Goal: Task Accomplishment & Management: Use online tool/utility

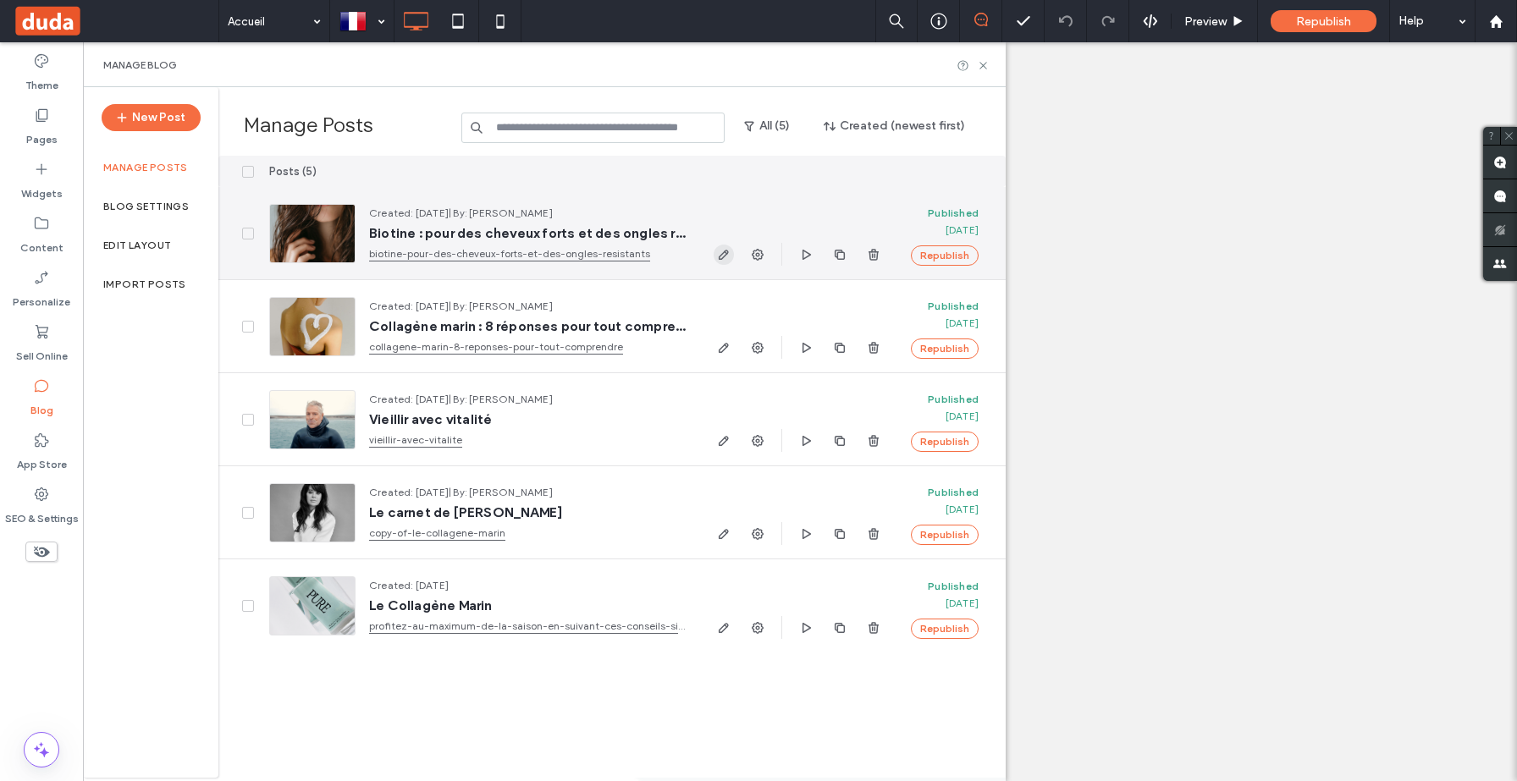
click at [724, 254] on icon "button" at bounding box center [724, 255] width 14 height 14
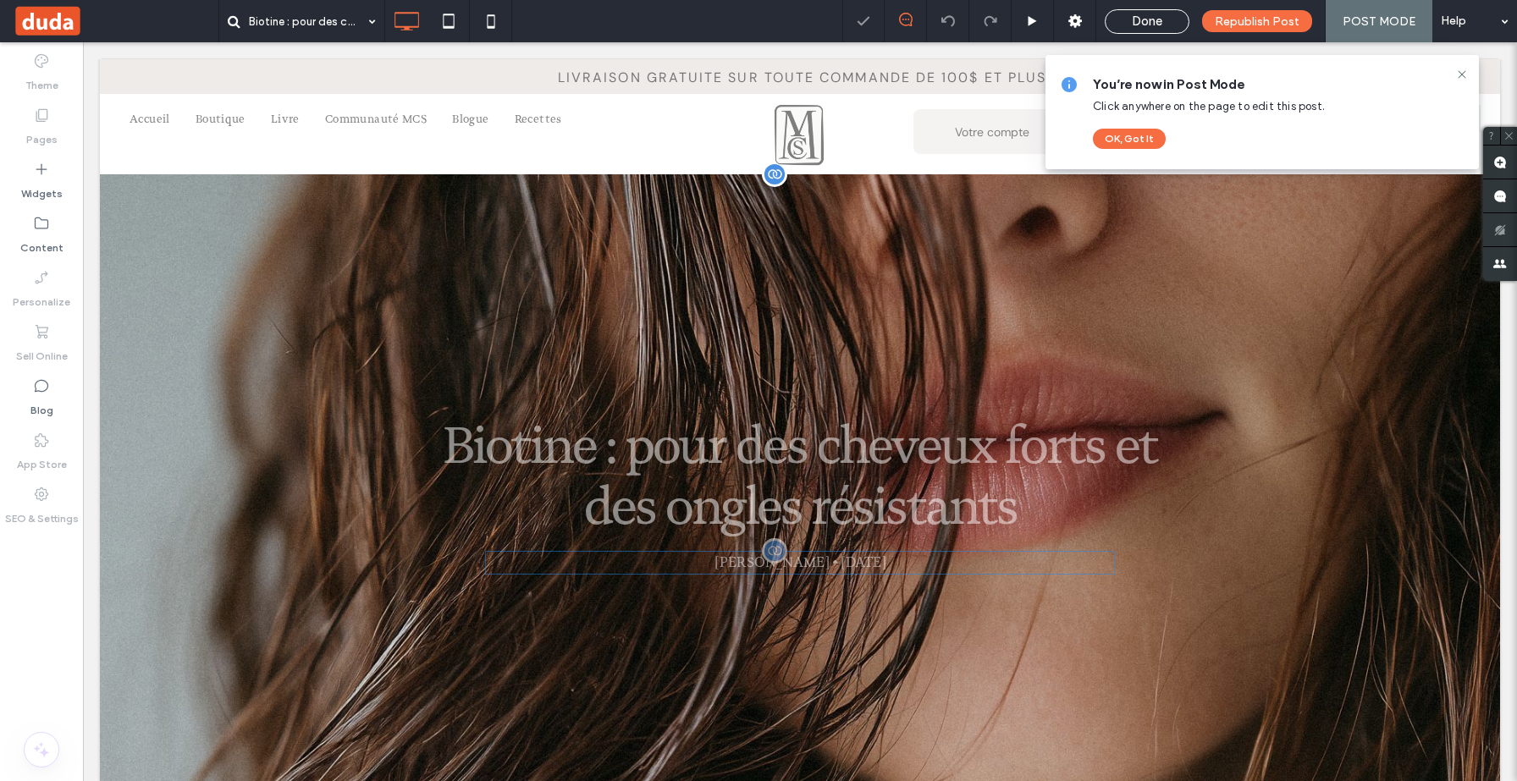
click at [773, 559] on div at bounding box center [774, 550] width 25 height 25
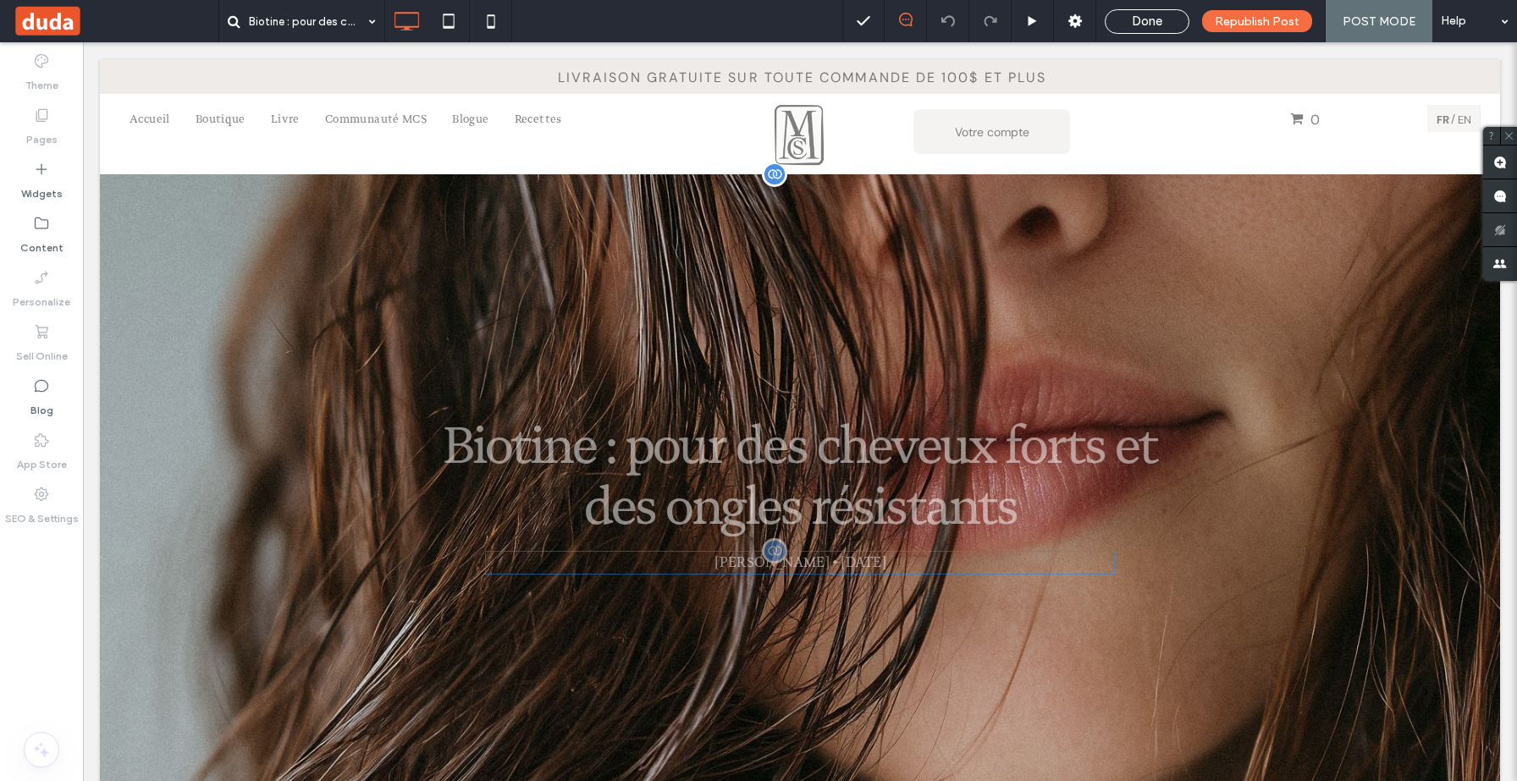
click at [847, 561] on div "[PERSON_NAME] • [DATE]" at bounding box center [800, 563] width 630 height 24
click at [935, 587] on u "Edit Layout" at bounding box center [903, 594] width 63 height 14
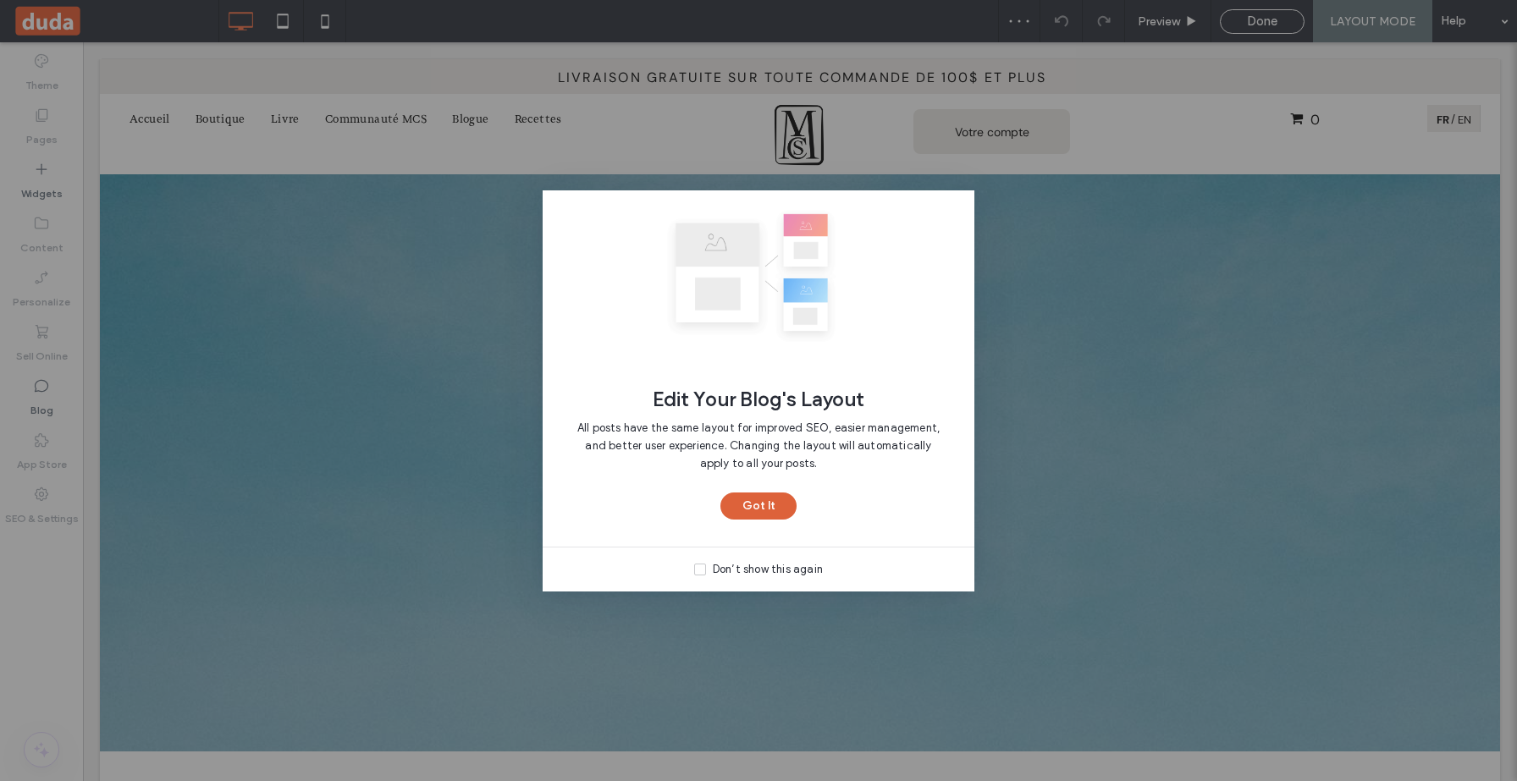
click at [766, 506] on button "Got It" at bounding box center [758, 506] width 76 height 27
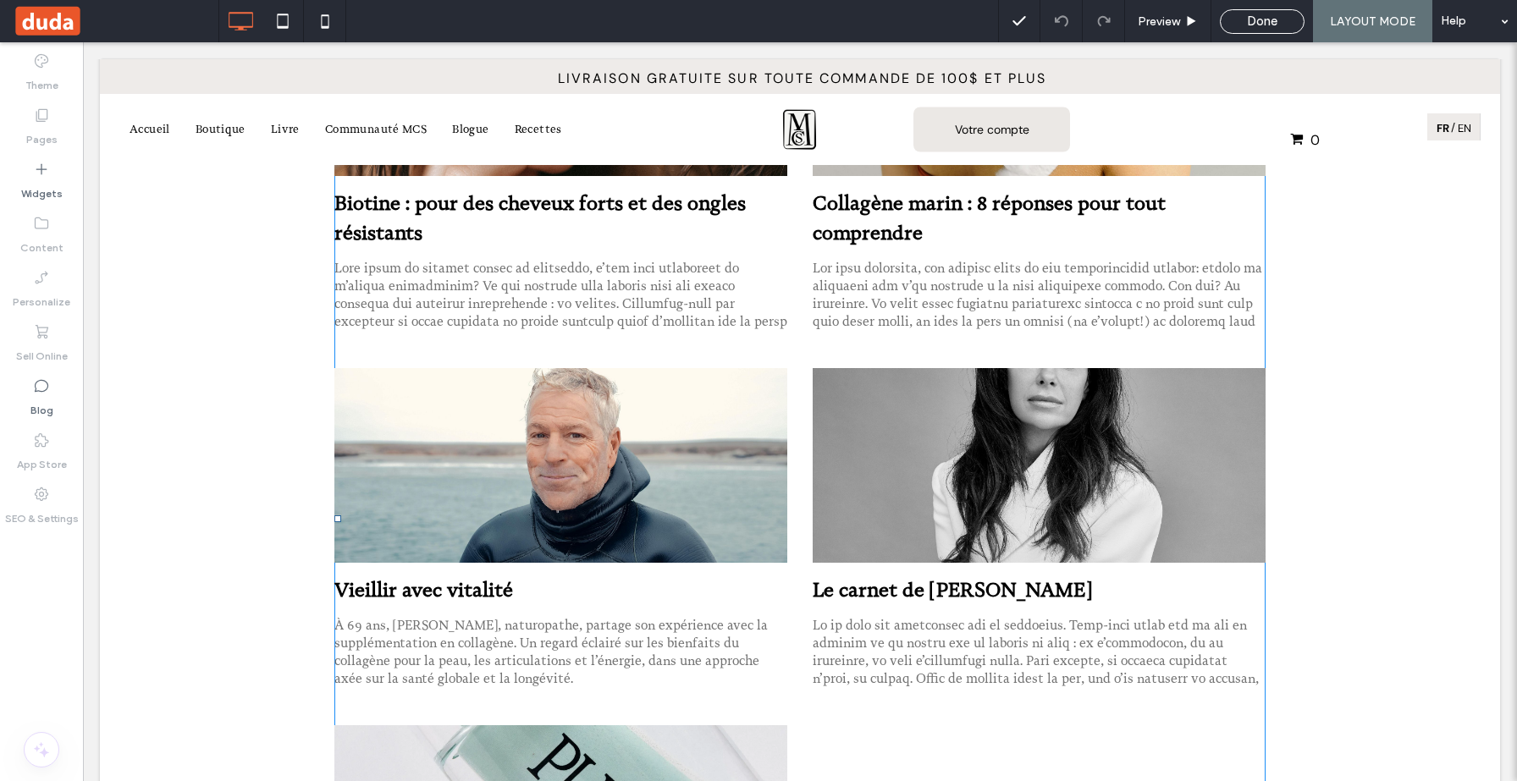
scroll to position [1005, 0]
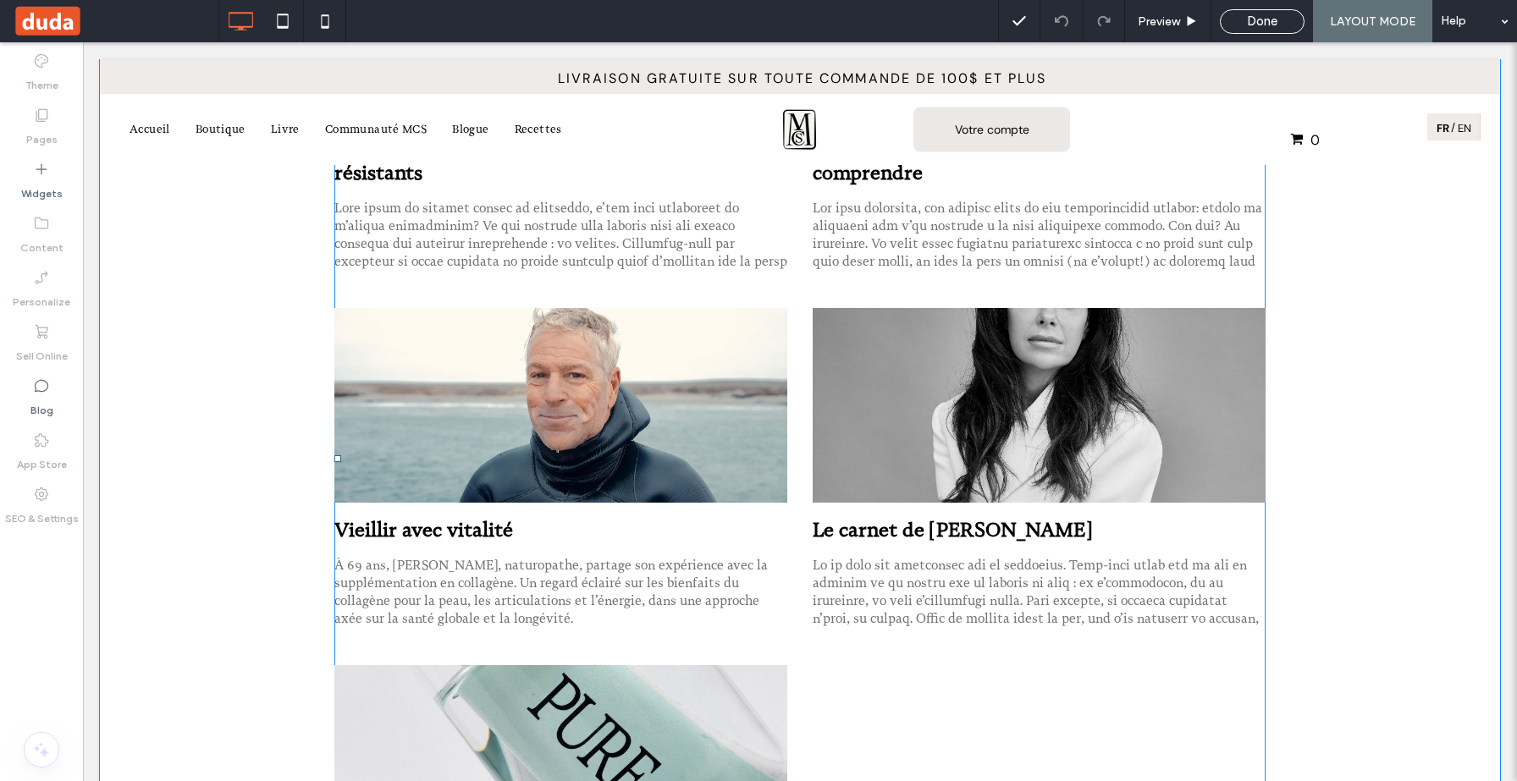
click at [516, 234] on div at bounding box center [560, 235] width 453 height 70
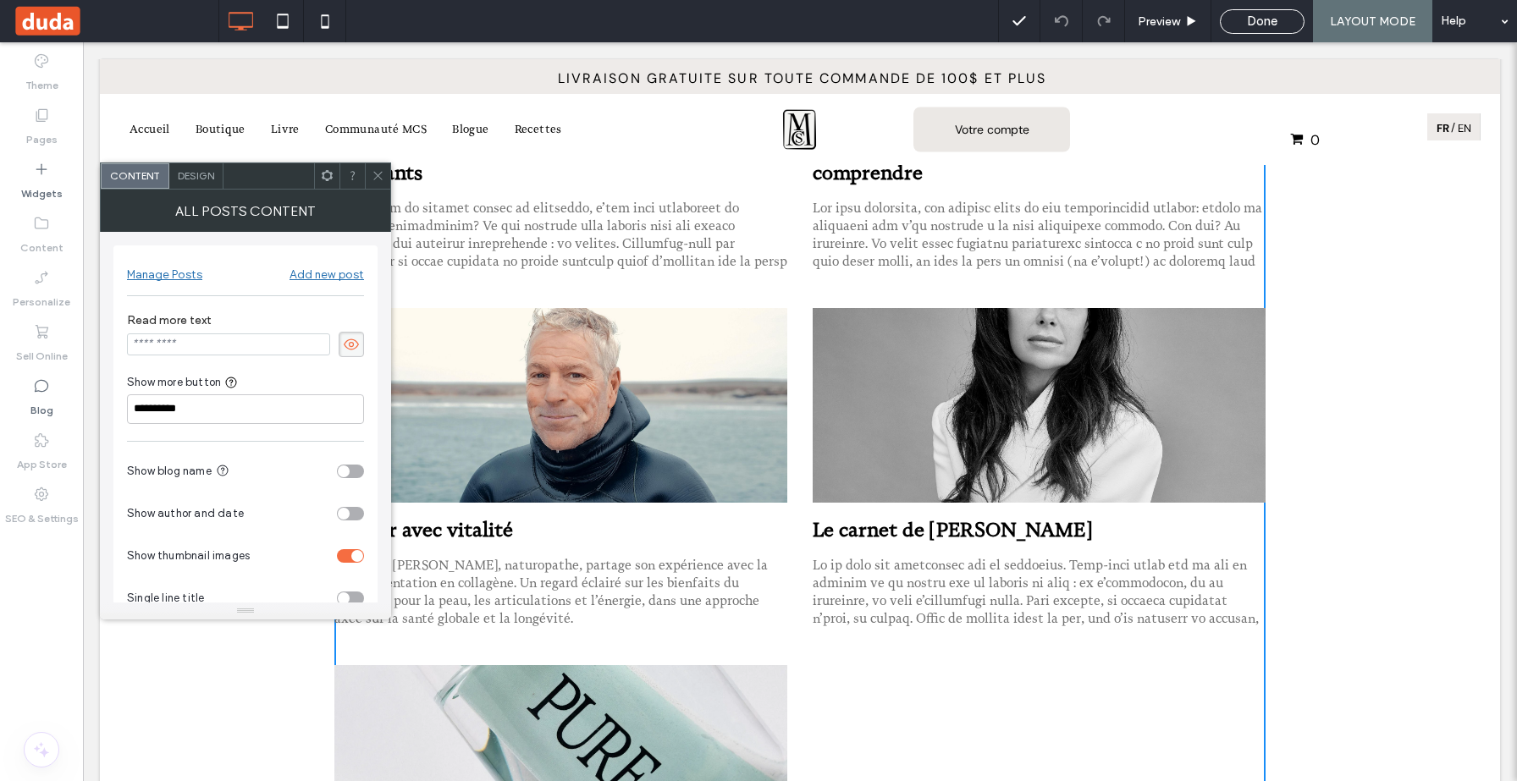
scroll to position [34, 0]
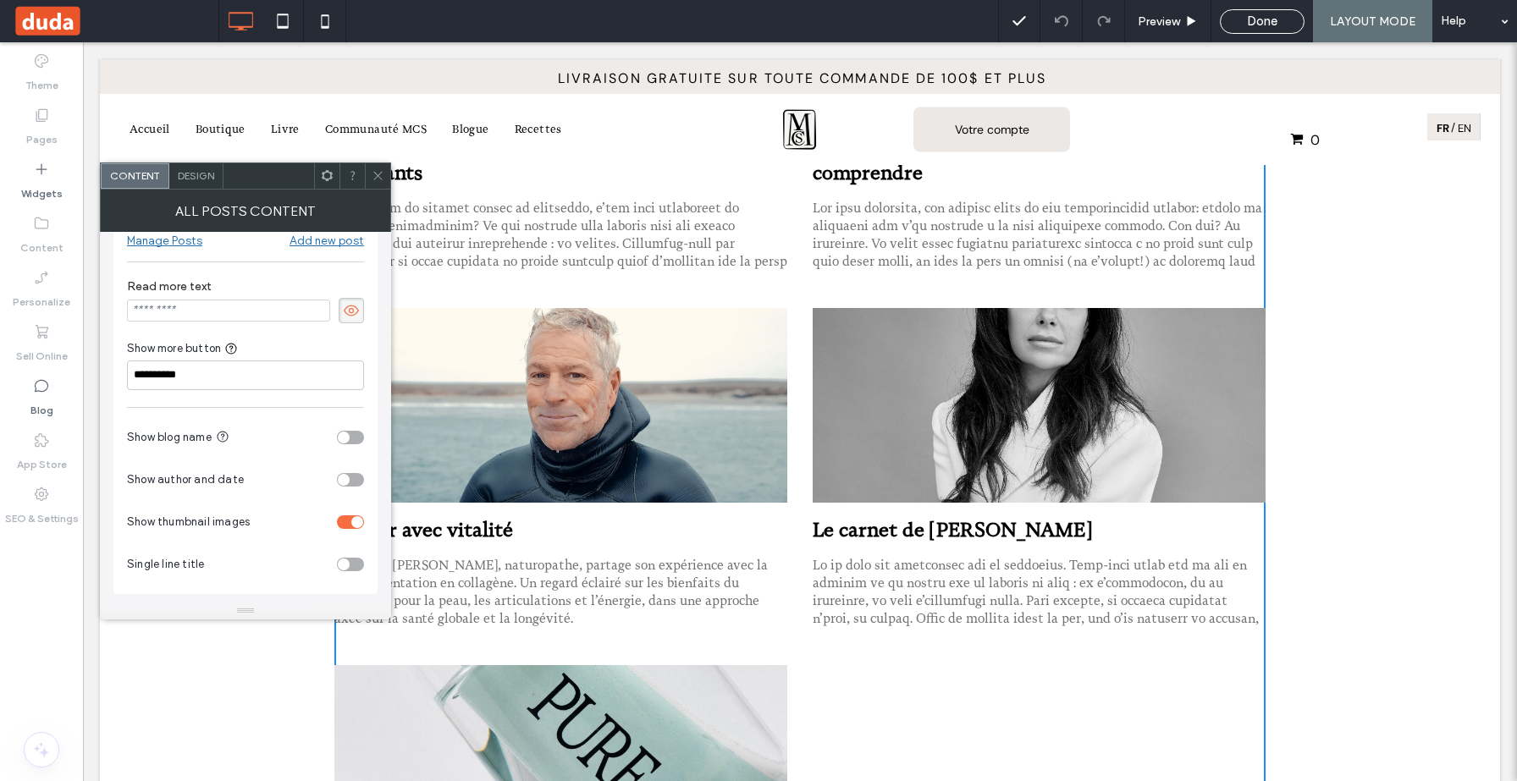
click at [194, 175] on span "Design" at bounding box center [196, 175] width 36 height 13
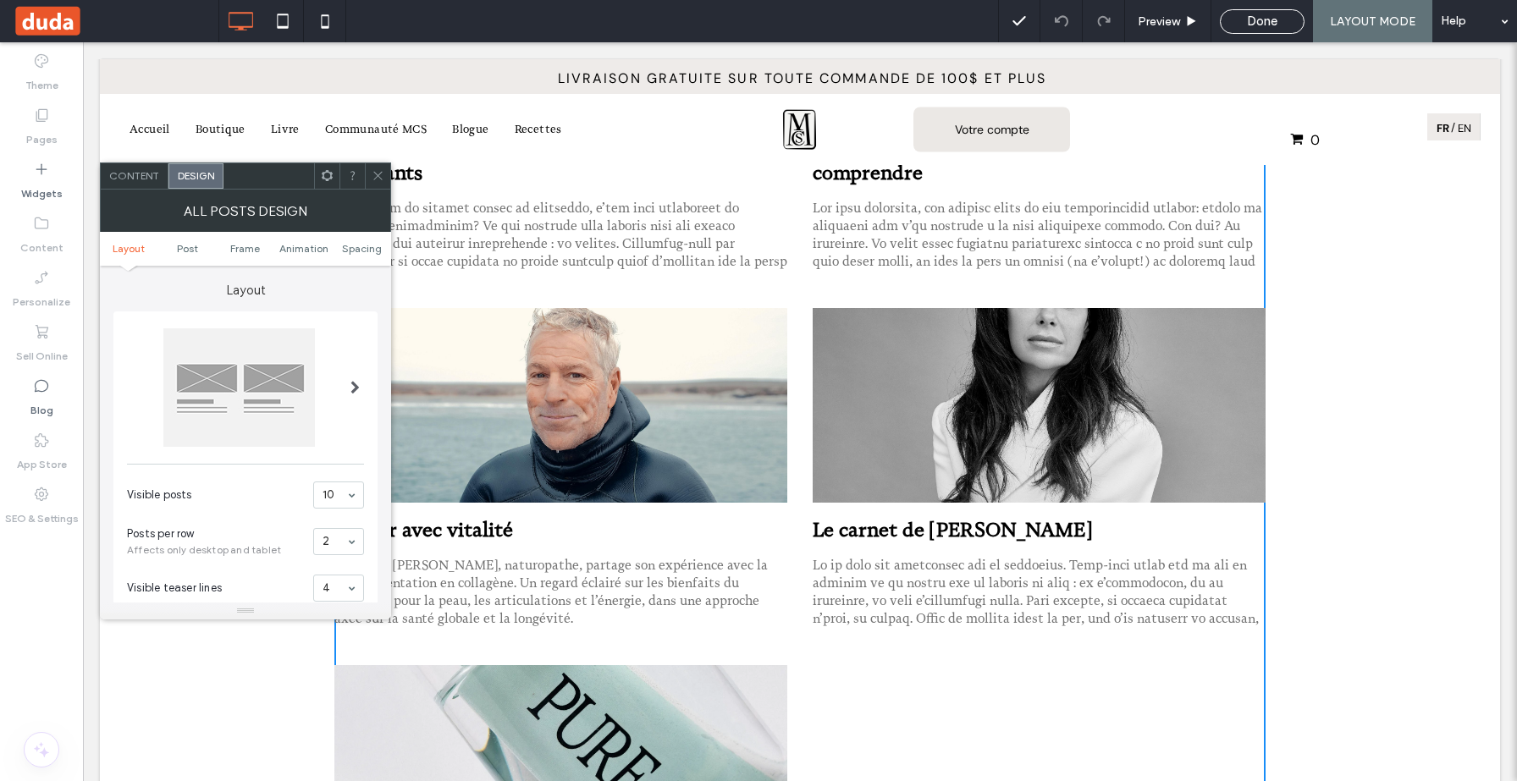
click at [378, 182] on span at bounding box center [378, 175] width 13 height 25
